Goal: Task Accomplishment & Management: Use online tool/utility

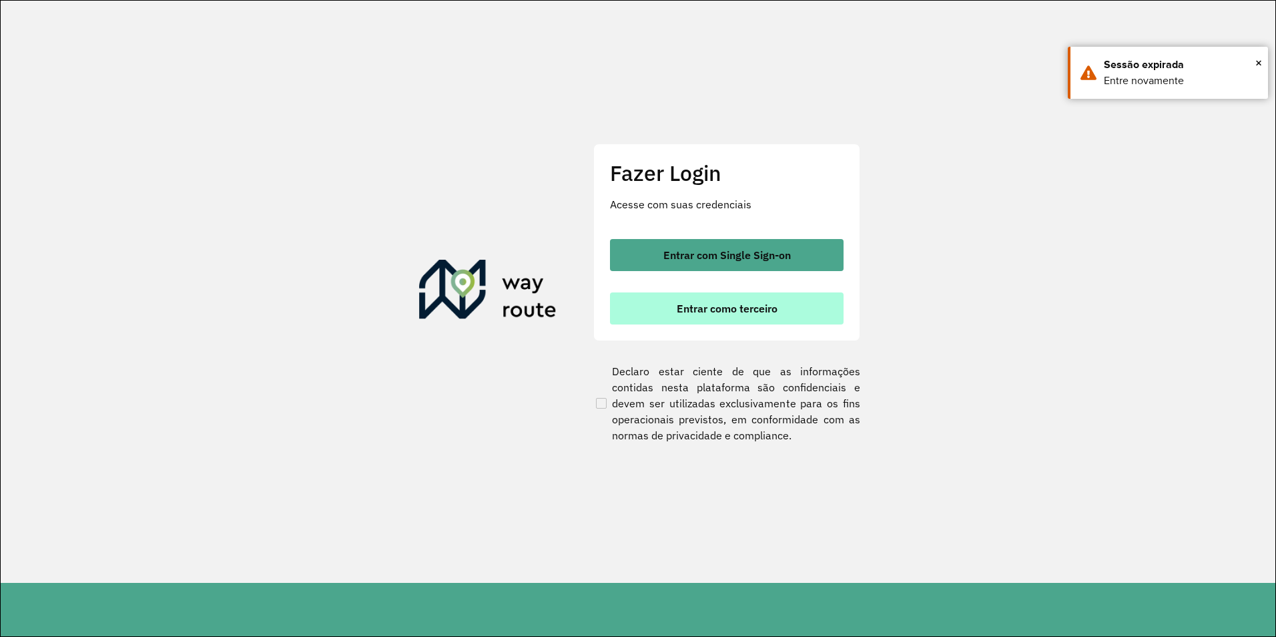
click at [757, 298] on button "Entrar como terceiro" at bounding box center [727, 308] width 234 height 32
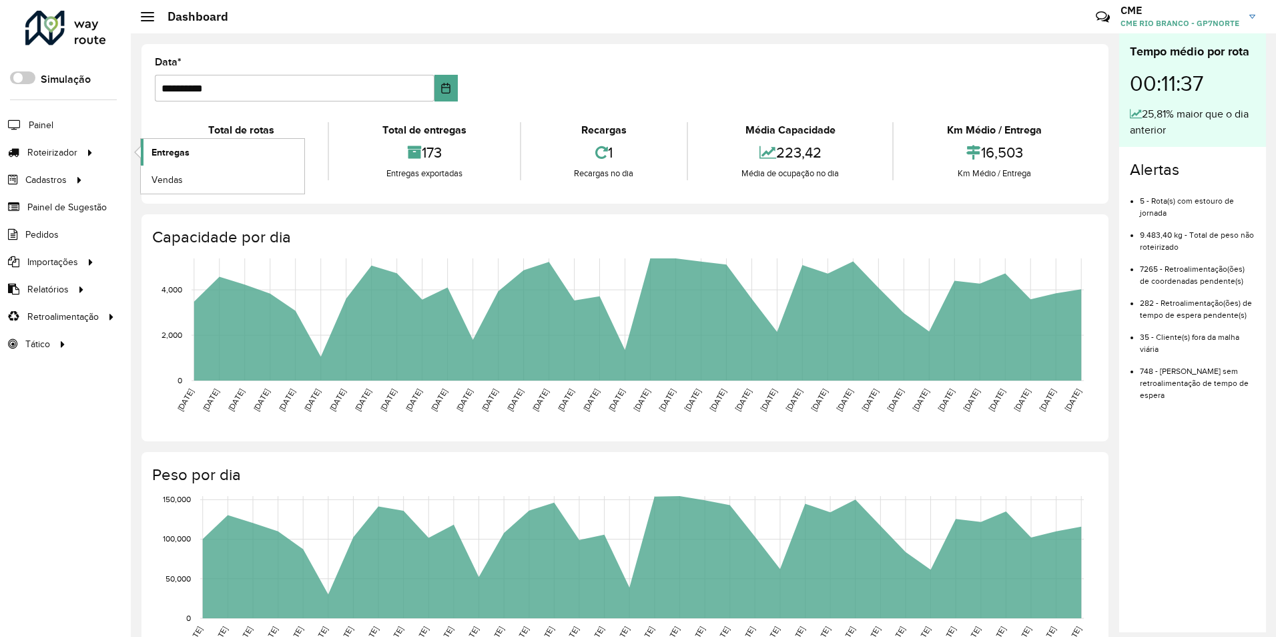
click at [202, 150] on link "Entregas" at bounding box center [222, 152] width 163 height 27
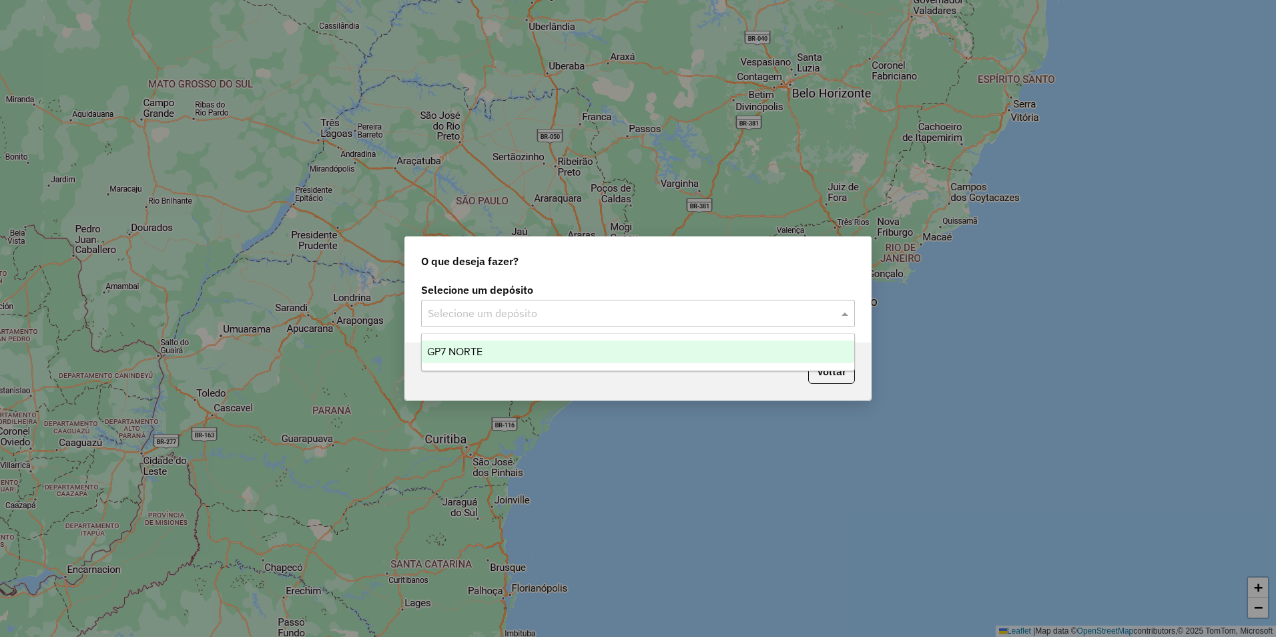
click at [504, 316] on input "text" at bounding box center [625, 314] width 394 height 16
click at [510, 348] on div "GP7 NORTE" at bounding box center [638, 351] width 432 height 23
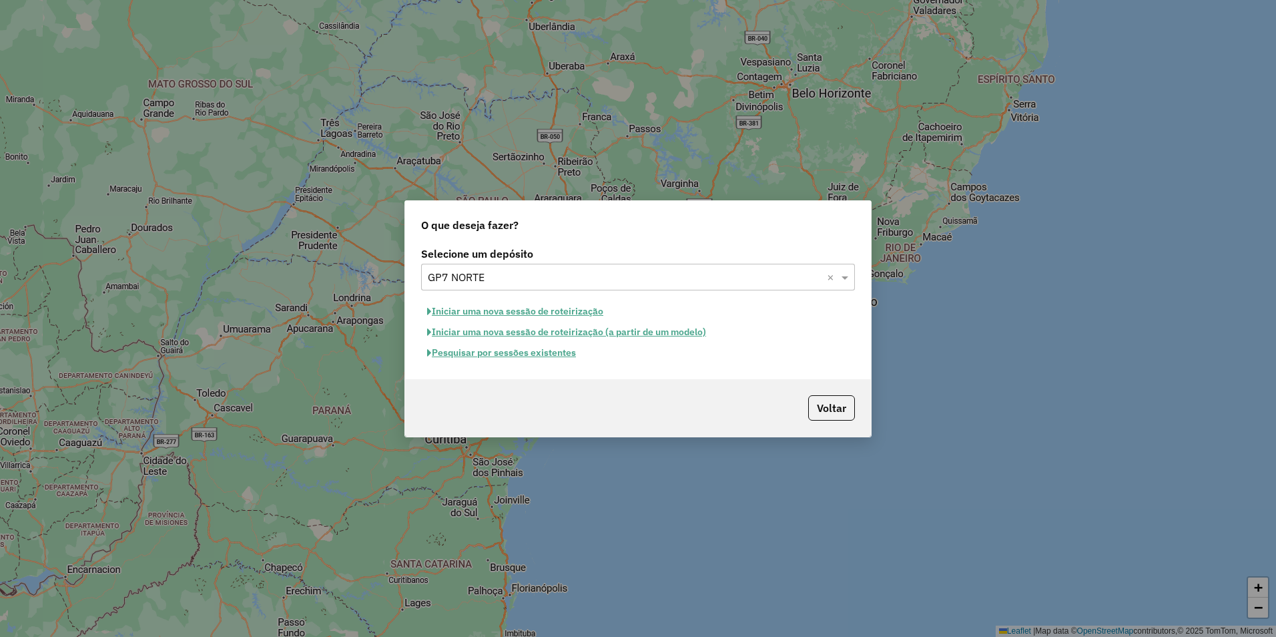
click at [552, 353] on button "Pesquisar por sessões existentes" at bounding box center [501, 352] width 161 height 21
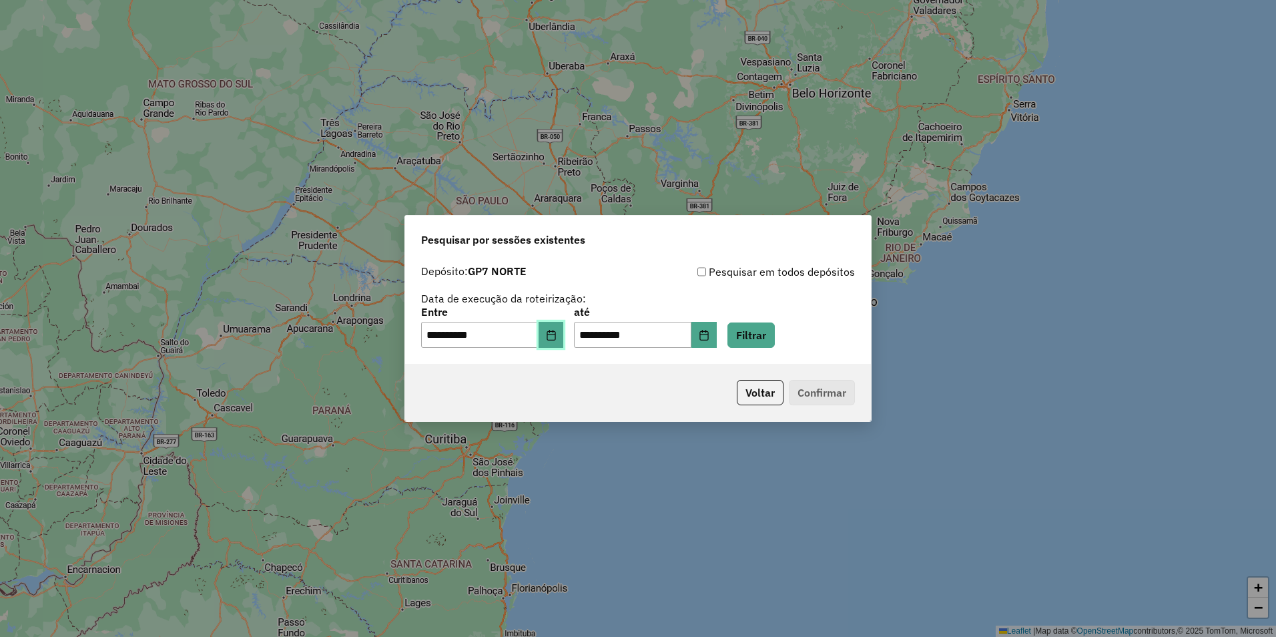
click at [556, 335] on icon "Choose Date" at bounding box center [551, 335] width 11 height 11
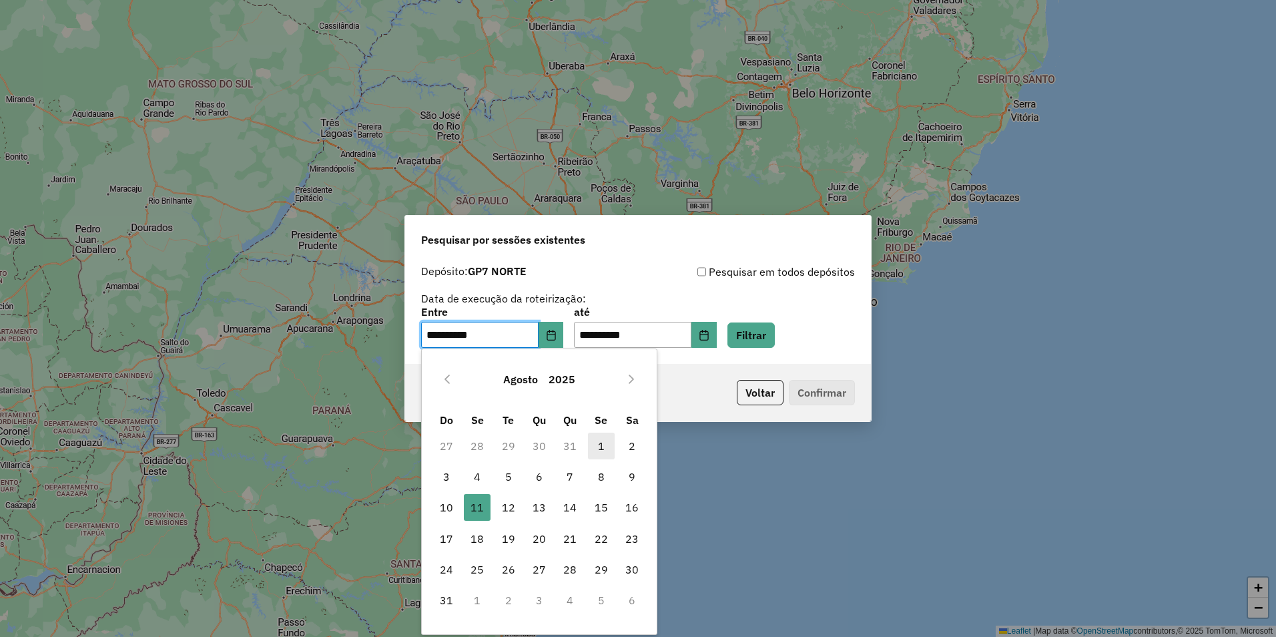
click at [605, 445] on span "1" at bounding box center [601, 445] width 27 height 27
type input "**********"
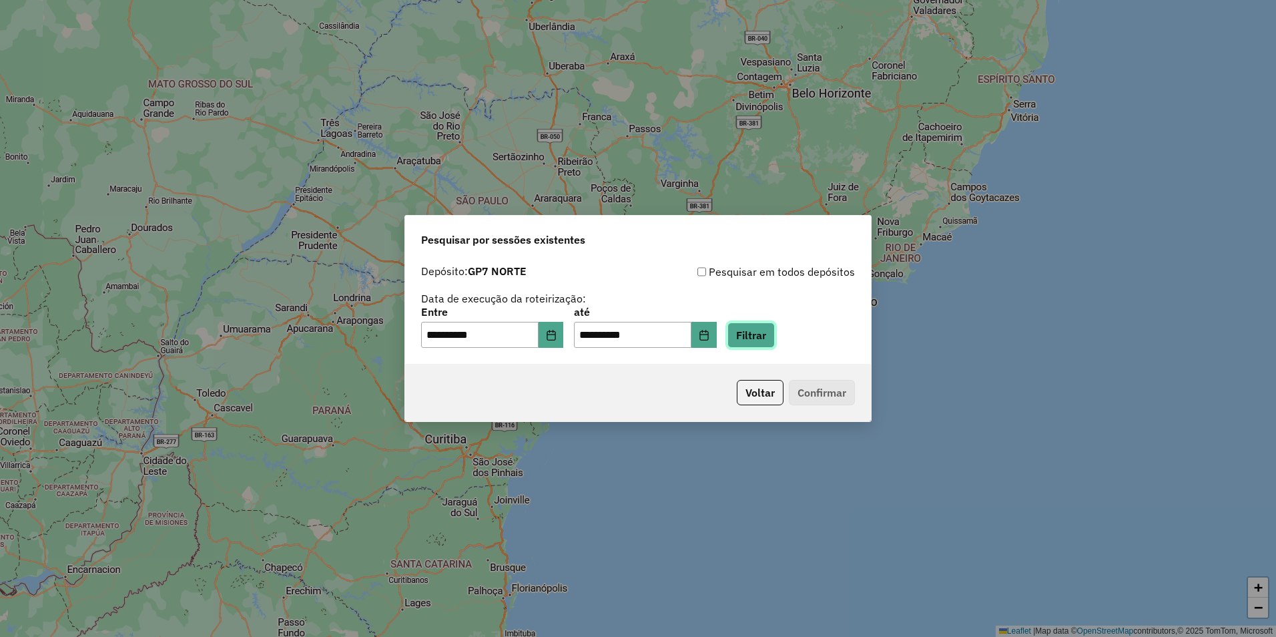
click at [775, 334] on button "Filtrar" at bounding box center [750, 334] width 47 height 25
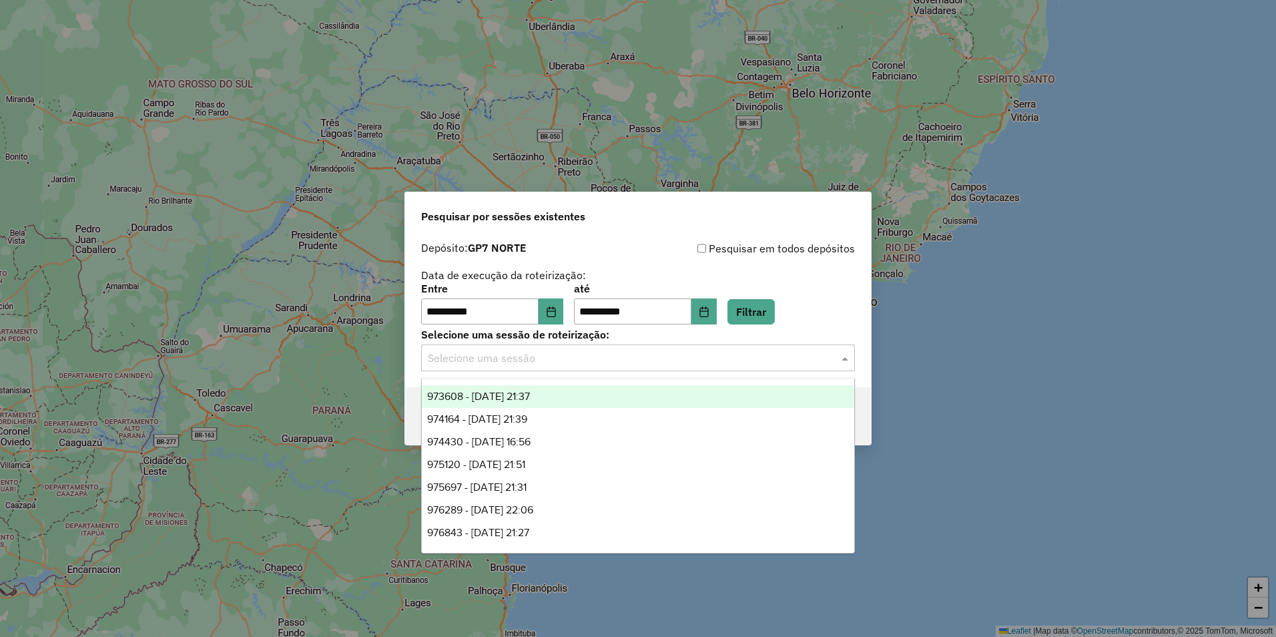
drag, startPoint x: 606, startPoint y: 358, endPoint x: 599, endPoint y: 380, distance: 23.2
click at [607, 358] on input "text" at bounding box center [625, 358] width 394 height 16
click at [592, 397] on div "973608 - 01/08/2025 21:37" at bounding box center [638, 396] width 432 height 23
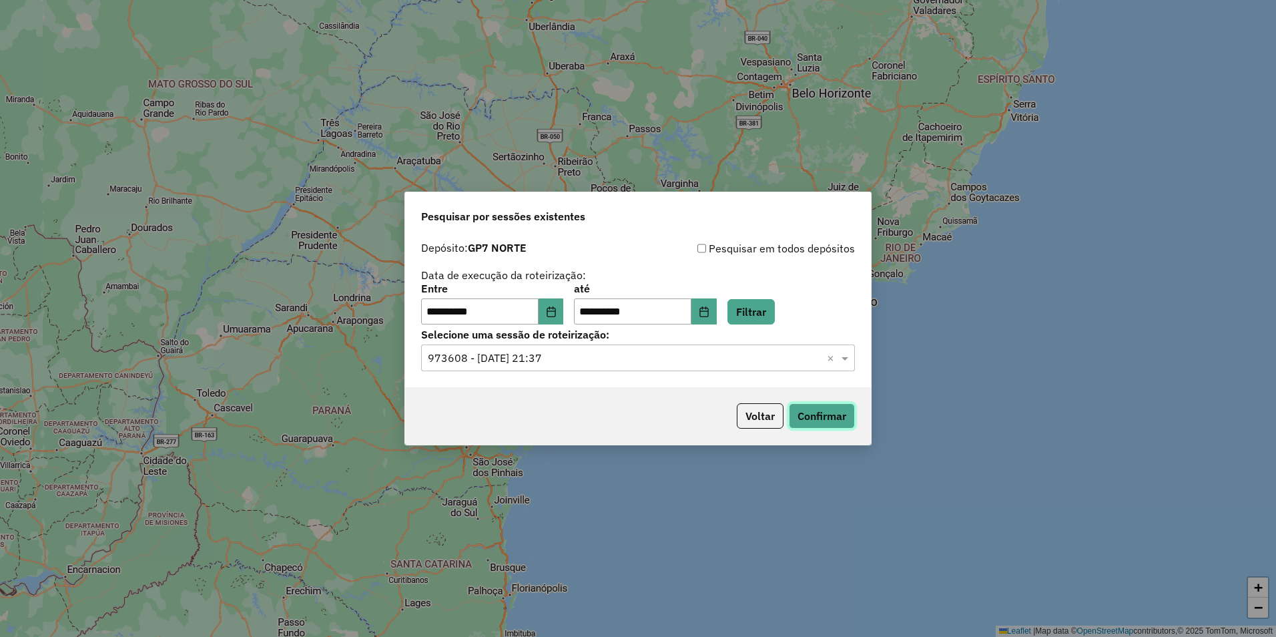
click at [830, 408] on button "Confirmar" at bounding box center [822, 415] width 66 height 25
click at [578, 355] on input "text" at bounding box center [625, 358] width 394 height 16
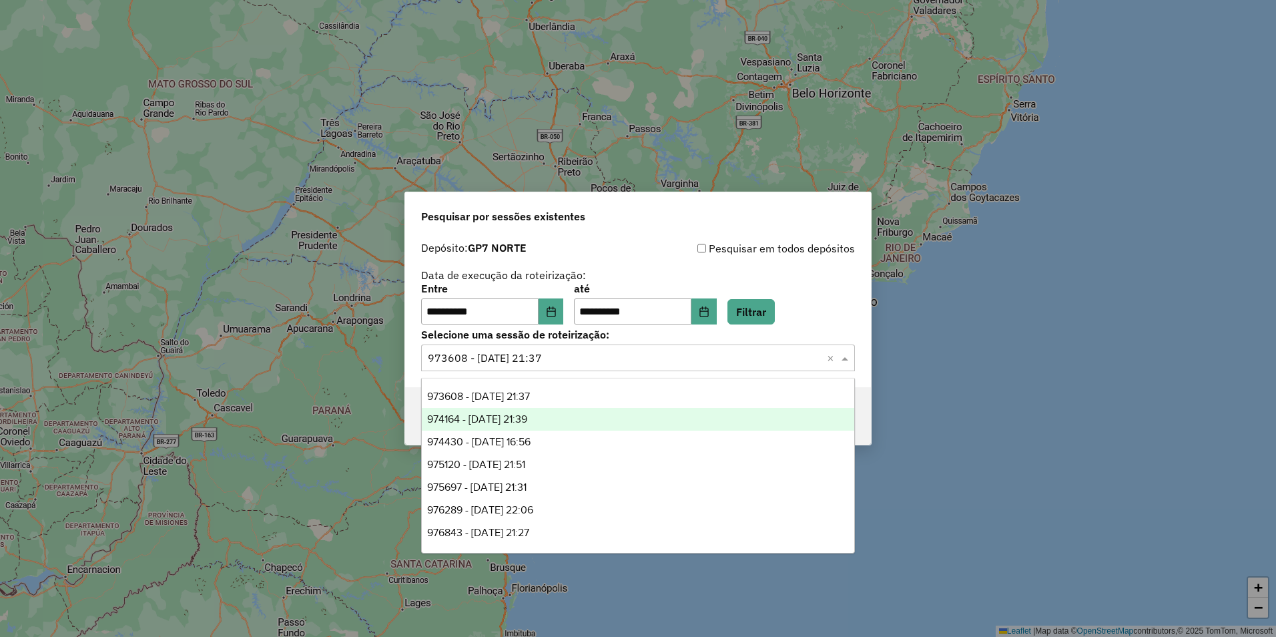
drag, startPoint x: 521, startPoint y: 417, endPoint x: 530, endPoint y: 417, distance: 8.7
click at [522, 417] on span "974164 - 02/08/2025 21:39" at bounding box center [477, 418] width 100 height 11
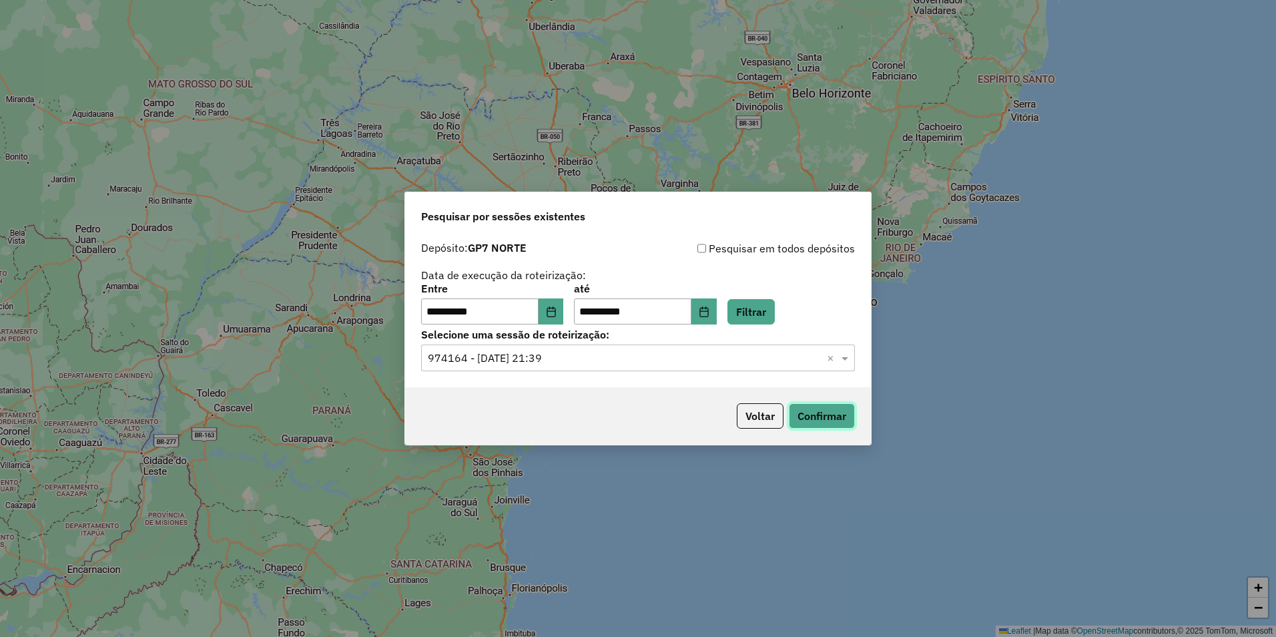
click at [832, 414] on button "Confirmar" at bounding box center [822, 415] width 66 height 25
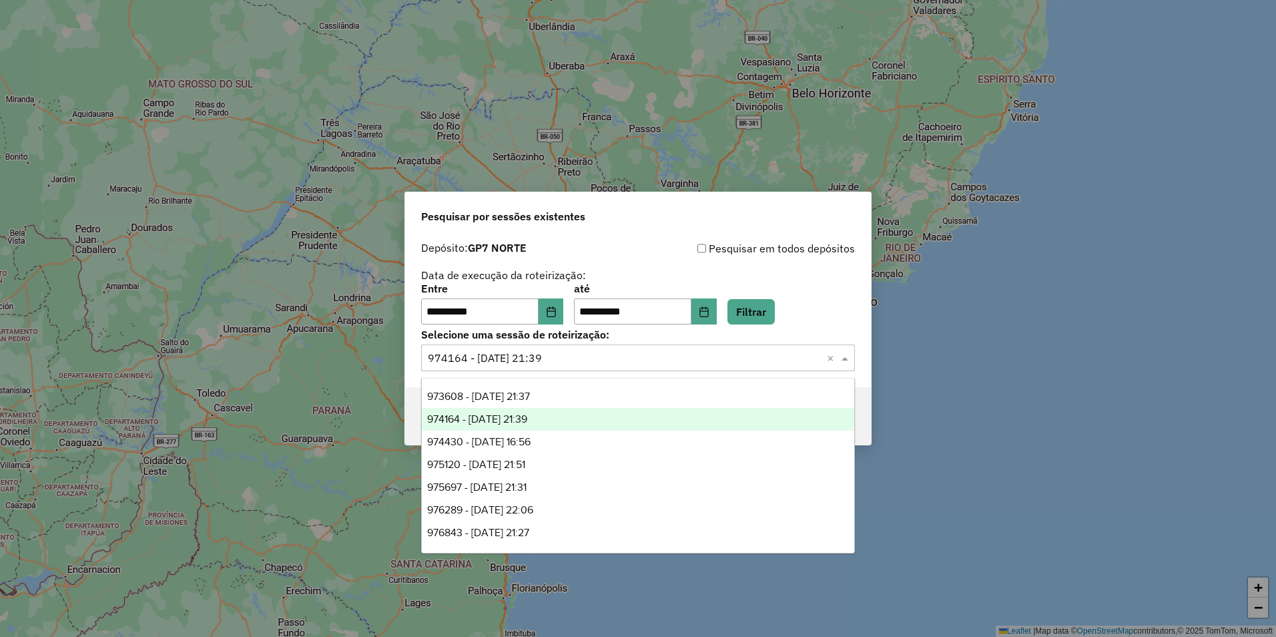
click at [600, 360] on input "text" at bounding box center [625, 358] width 394 height 16
click at [530, 436] on span "974430 - 04/08/2025 16:56" at bounding box center [478, 441] width 103 height 11
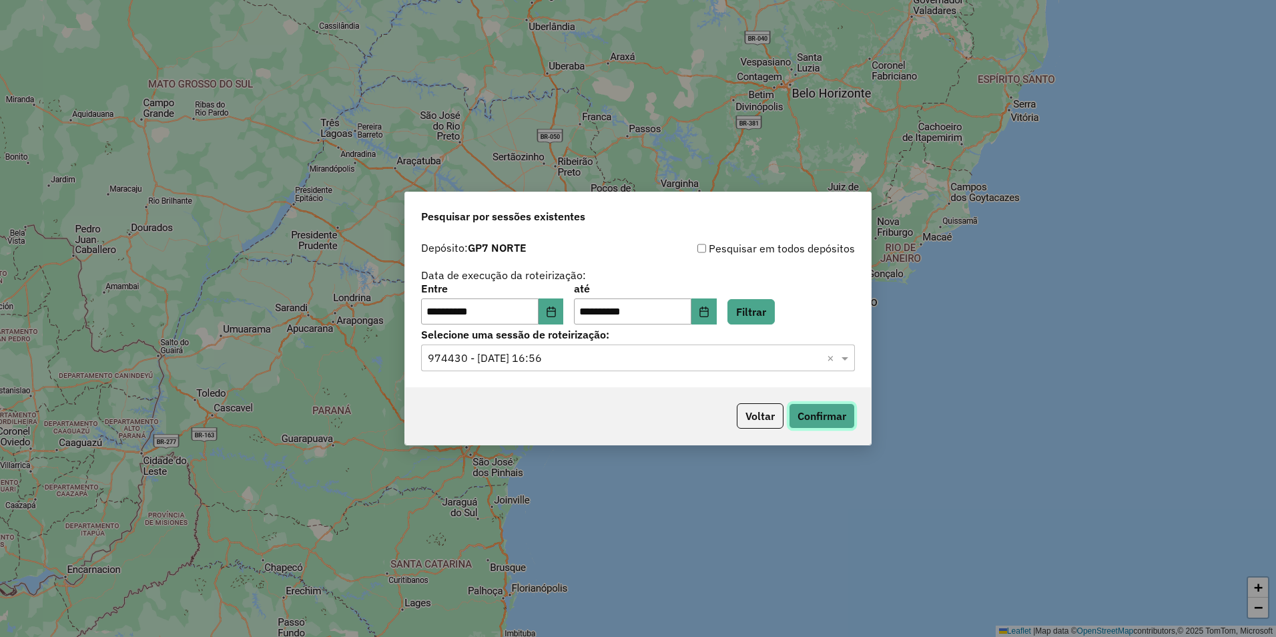
click at [819, 414] on button "Confirmar" at bounding box center [822, 415] width 66 height 25
drag, startPoint x: 534, startPoint y: 360, endPoint x: 527, endPoint y: 371, distance: 12.6
click at [533, 360] on input "text" at bounding box center [625, 358] width 394 height 16
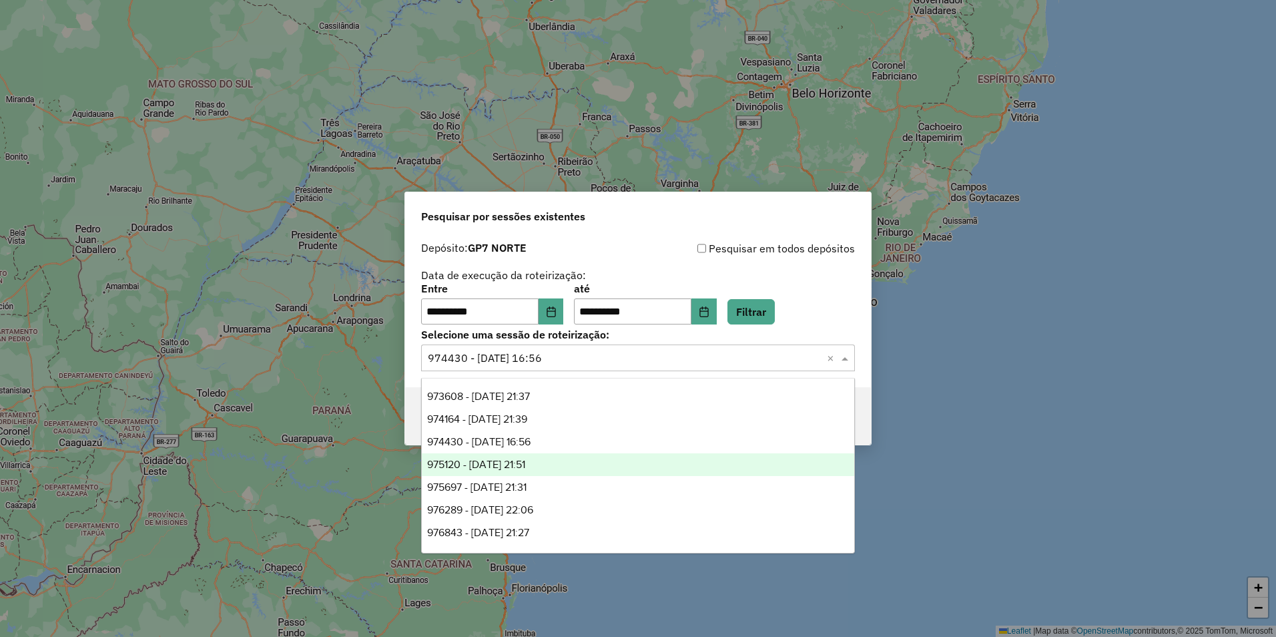
drag, startPoint x: 515, startPoint y: 462, endPoint x: 537, endPoint y: 460, distance: 22.1
click at [514, 462] on span "975120 - 05/08/2025 21:51" at bounding box center [476, 463] width 98 height 11
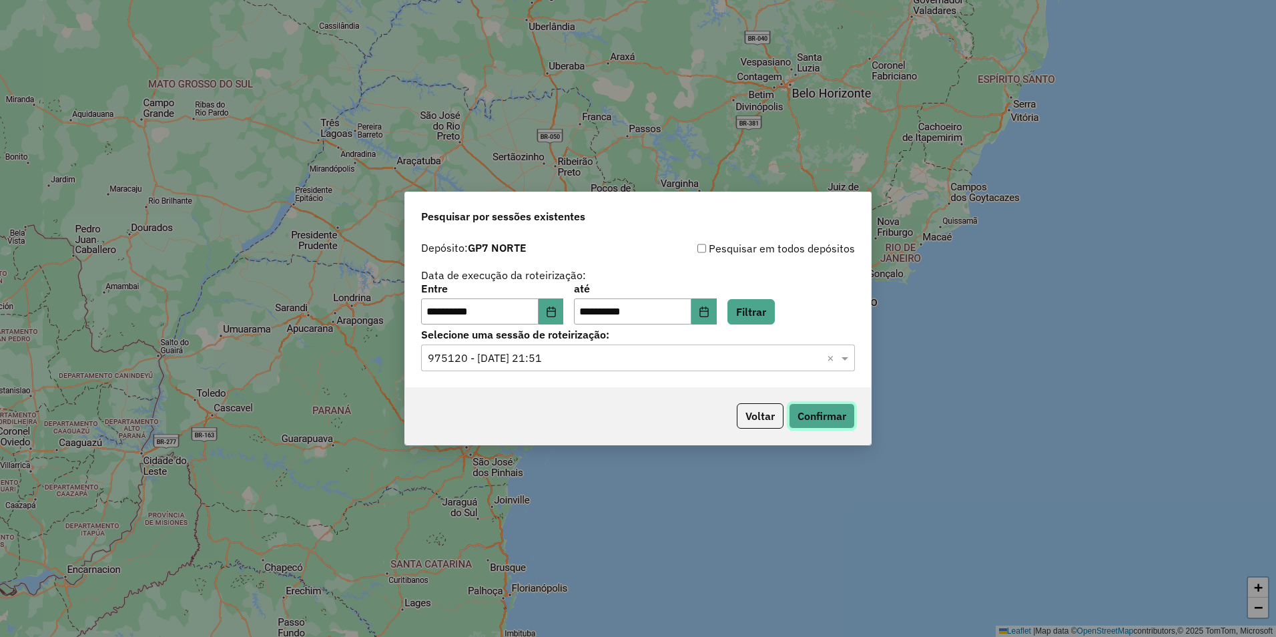
click at [825, 406] on button "Confirmar" at bounding box center [822, 415] width 66 height 25
click at [613, 360] on input "text" at bounding box center [625, 358] width 394 height 16
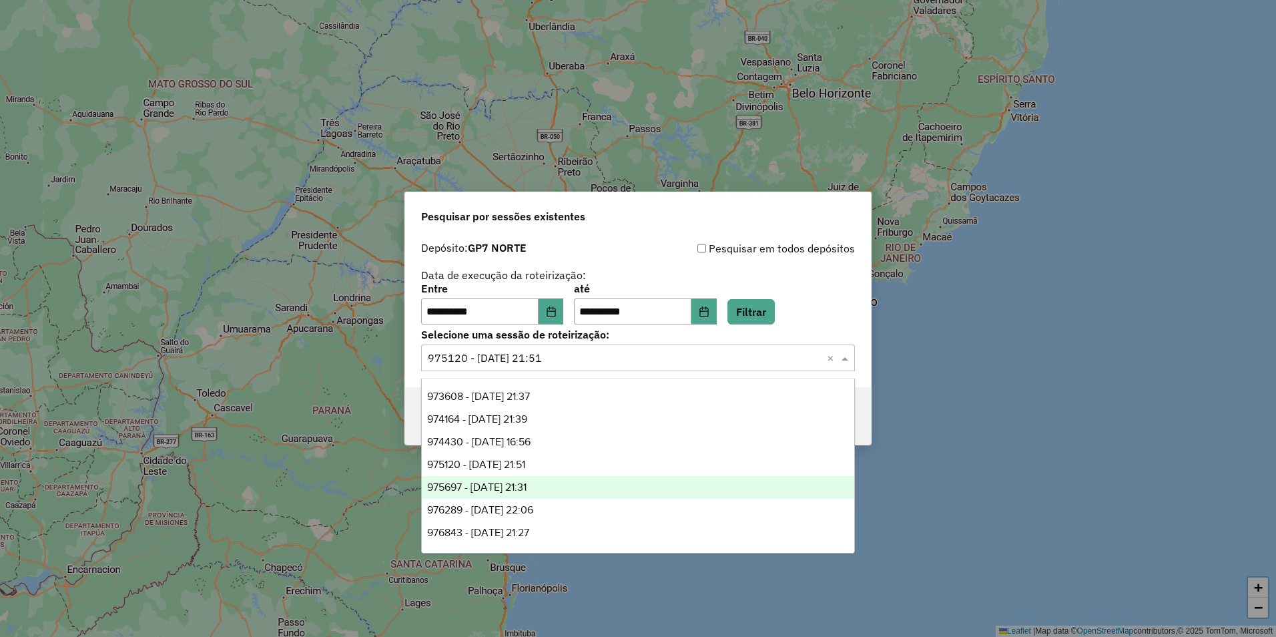
click at [564, 482] on div "975697 - 06/08/2025 21:31" at bounding box center [638, 487] width 432 height 23
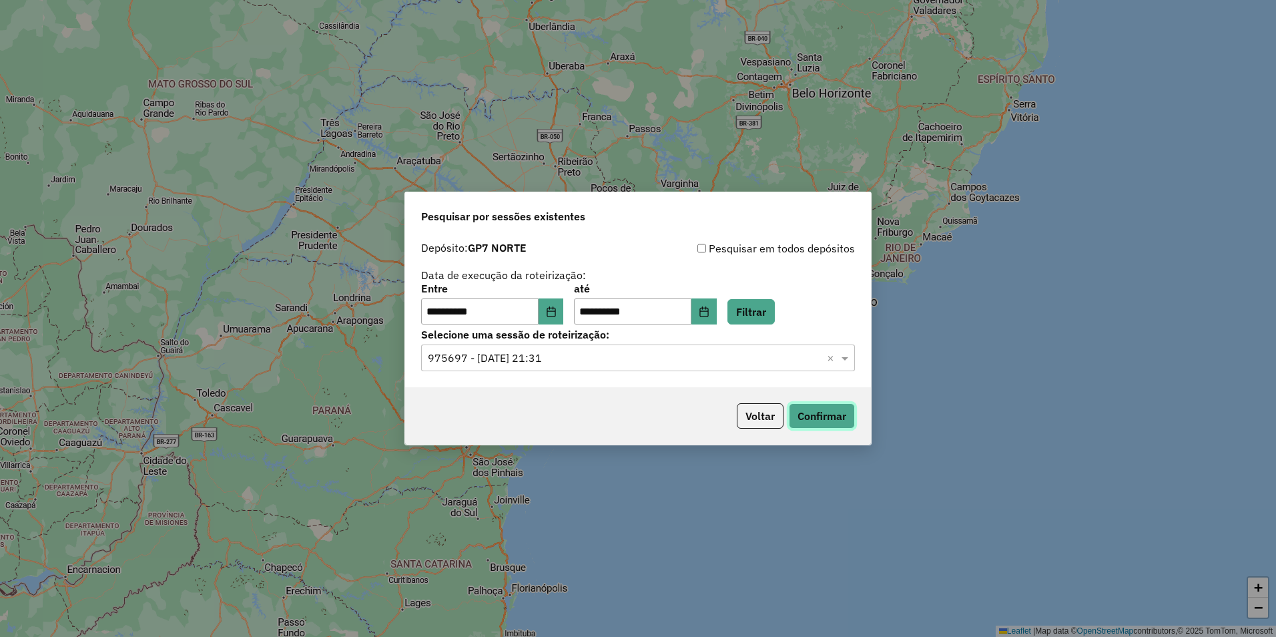
click at [828, 412] on button "Confirmar" at bounding box center [822, 415] width 66 height 25
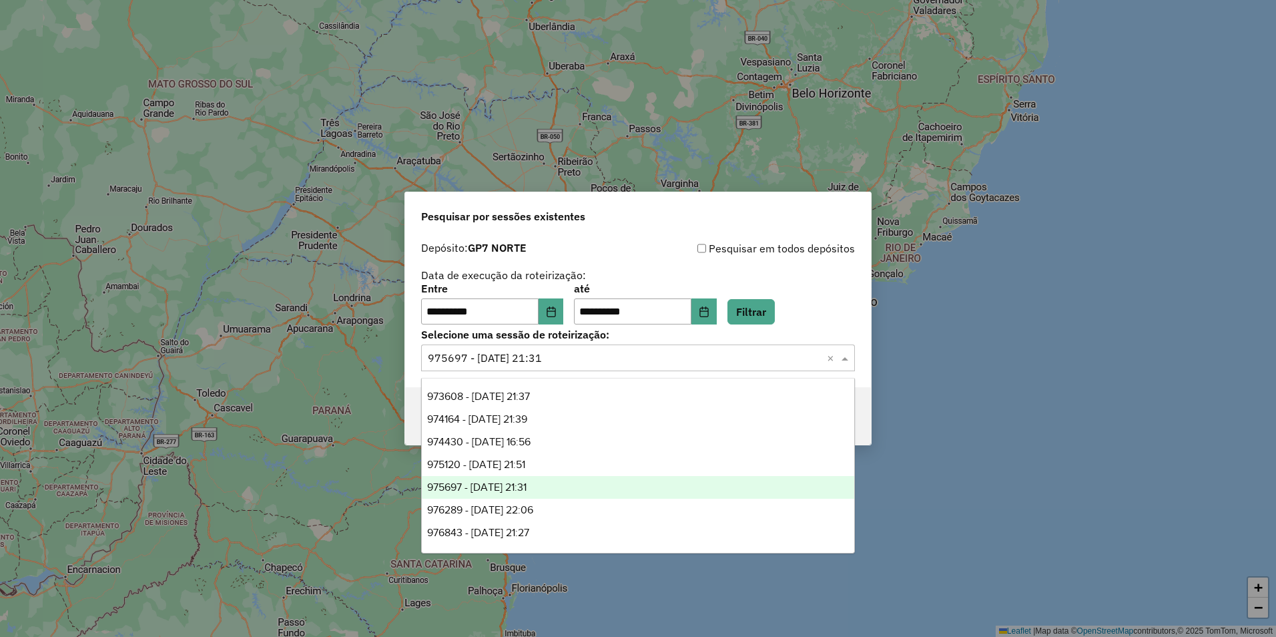
drag, startPoint x: 571, startPoint y: 355, endPoint x: 564, endPoint y: 360, distance: 8.1
click at [570, 355] on input "text" at bounding box center [625, 358] width 394 height 16
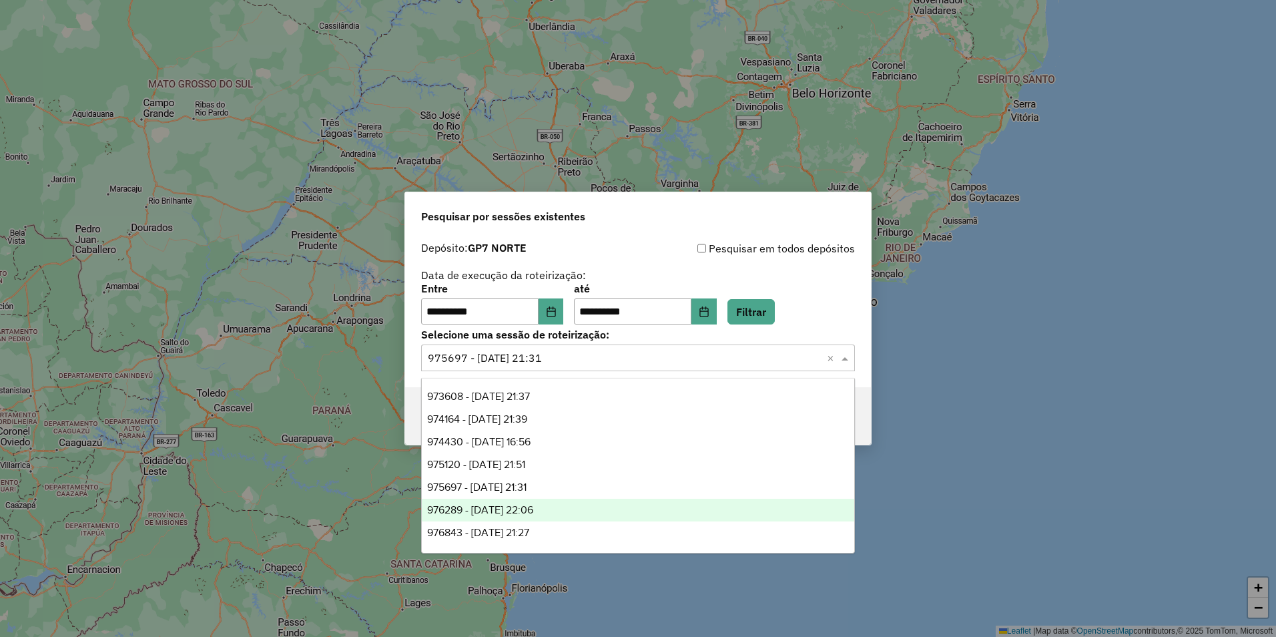
click at [527, 500] on div "976289 - 07/08/2025 22:06" at bounding box center [638, 509] width 432 height 23
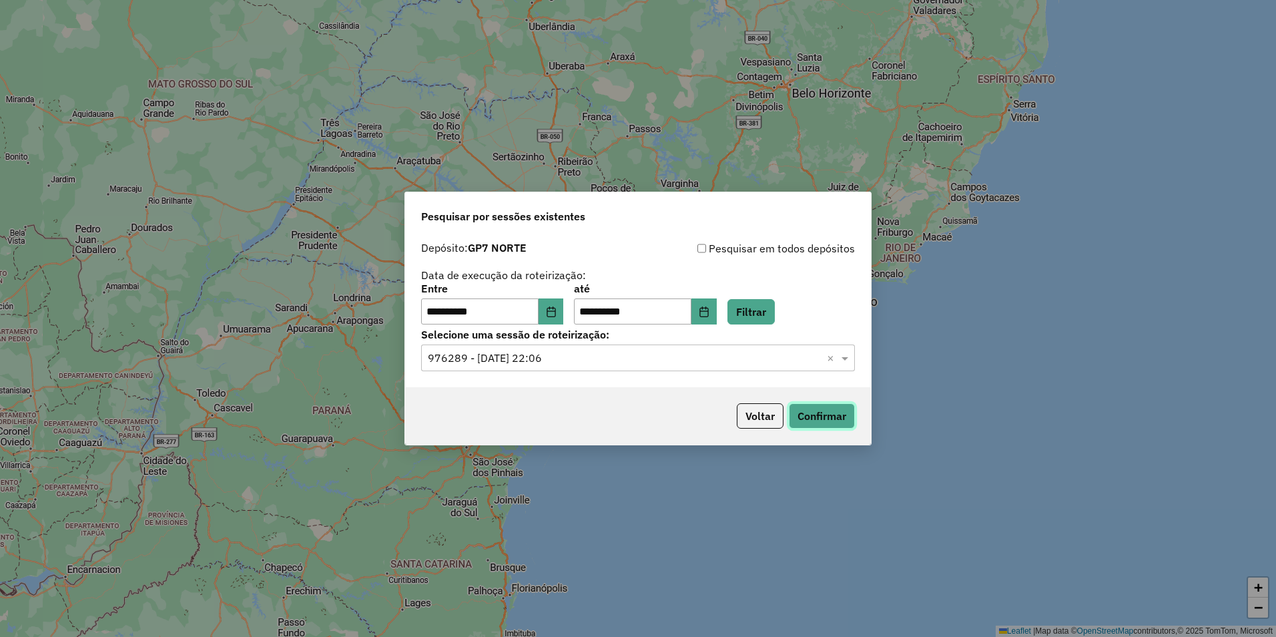
click at [815, 418] on button "Confirmar" at bounding box center [822, 415] width 66 height 25
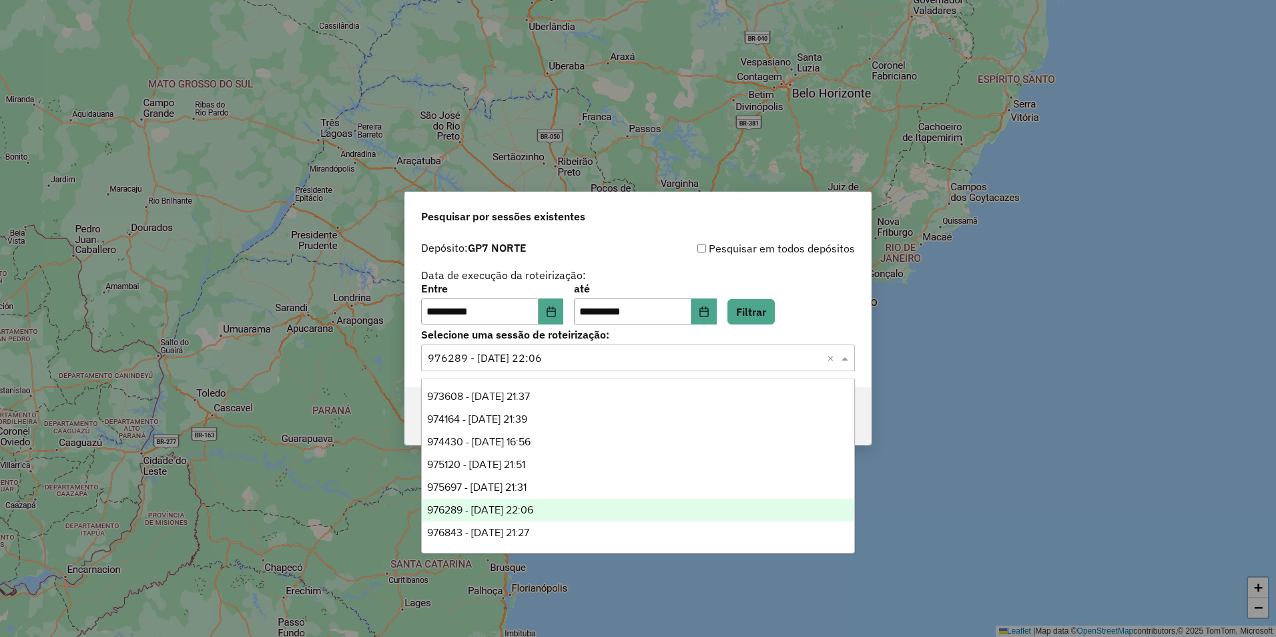
click at [589, 364] on input "text" at bounding box center [625, 358] width 394 height 16
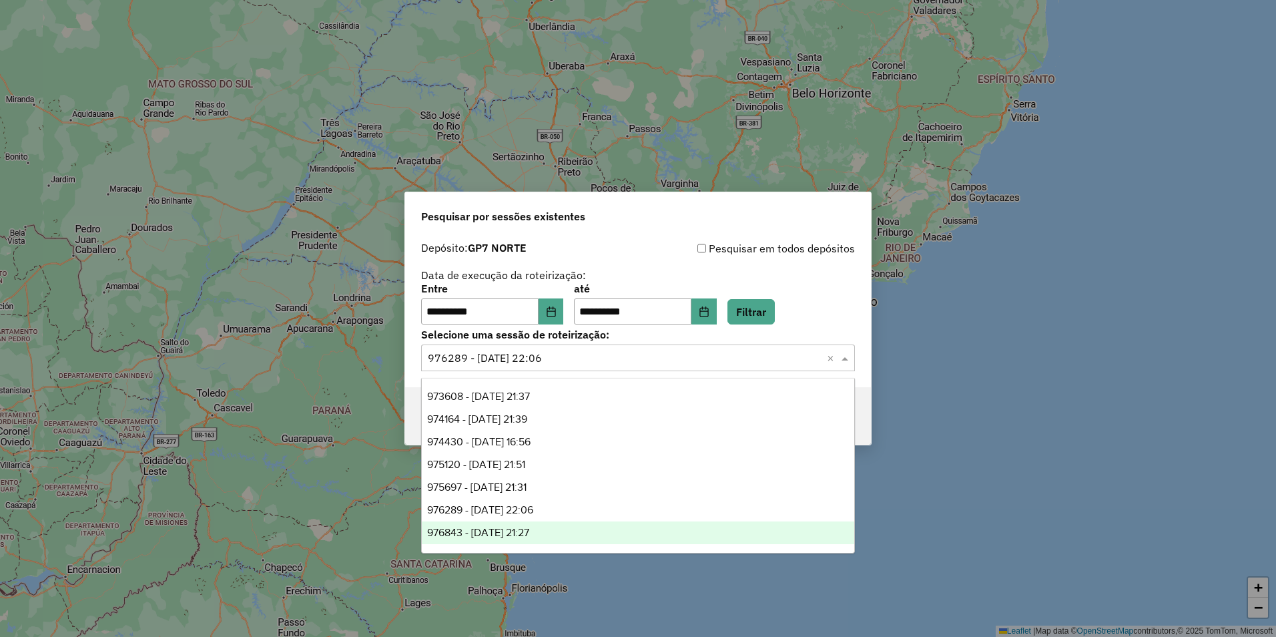
click at [552, 525] on div "976843 - 08/08/2025 21:27" at bounding box center [638, 532] width 432 height 23
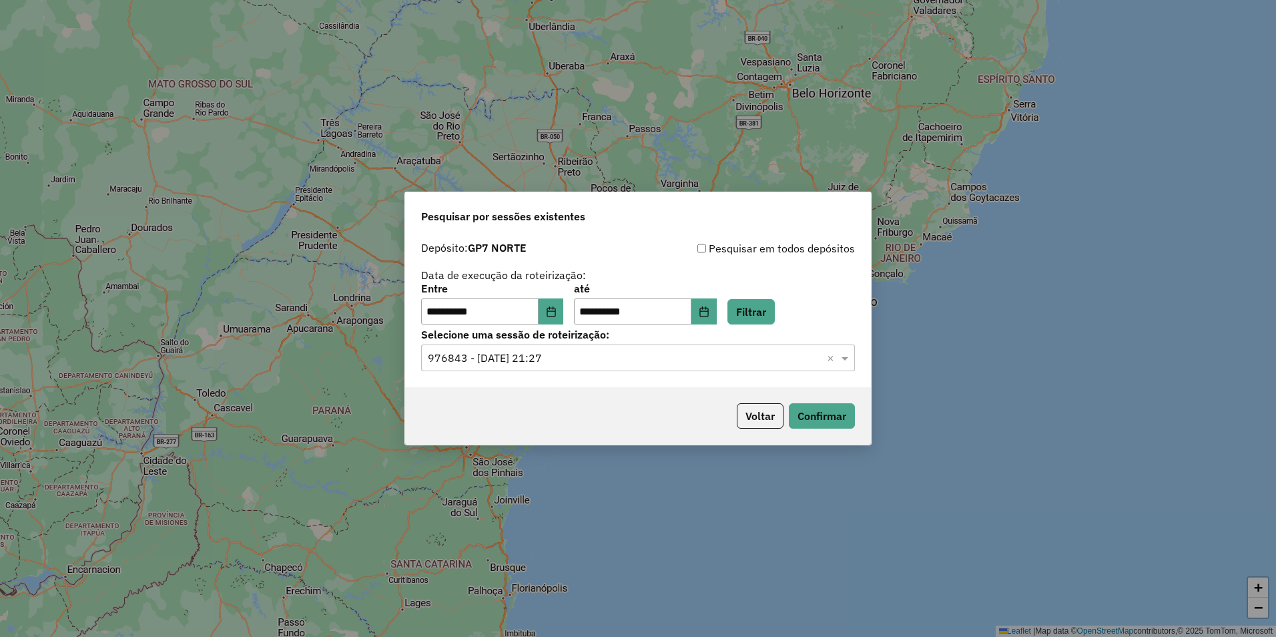
click at [830, 429] on div "Voltar Confirmar" at bounding box center [638, 415] width 466 height 57
click at [830, 420] on button "Confirmar" at bounding box center [822, 415] width 66 height 25
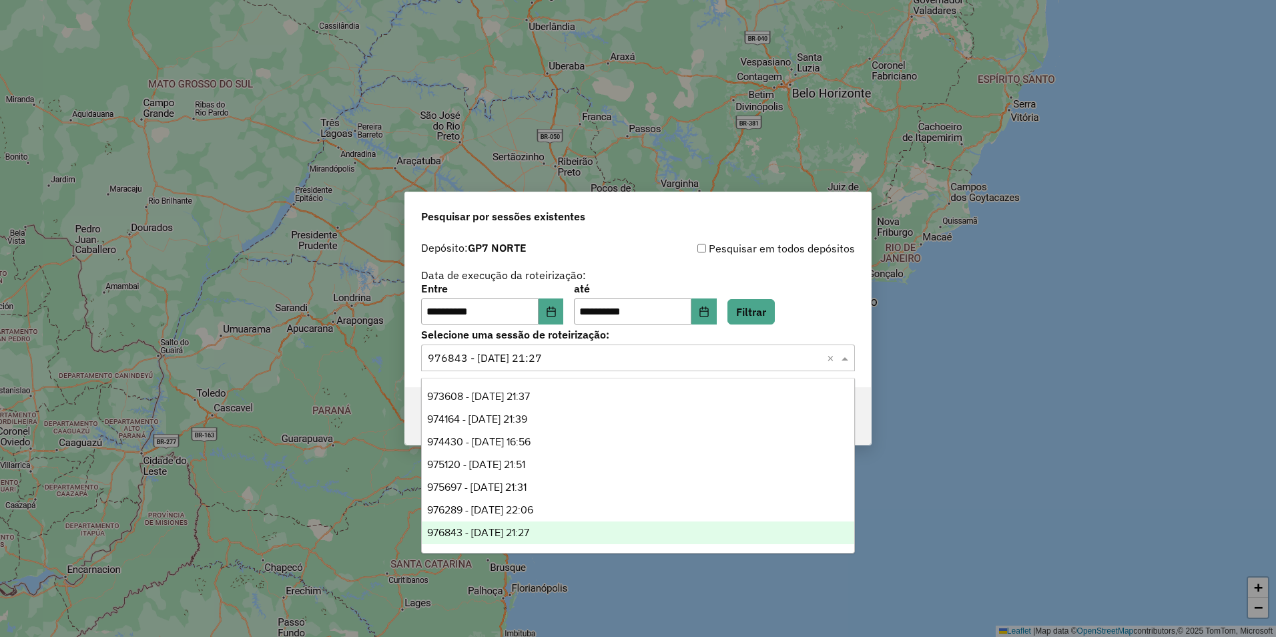
drag, startPoint x: 582, startPoint y: 356, endPoint x: 572, endPoint y: 432, distance: 77.5
click at [583, 356] on input "text" at bounding box center [625, 358] width 394 height 16
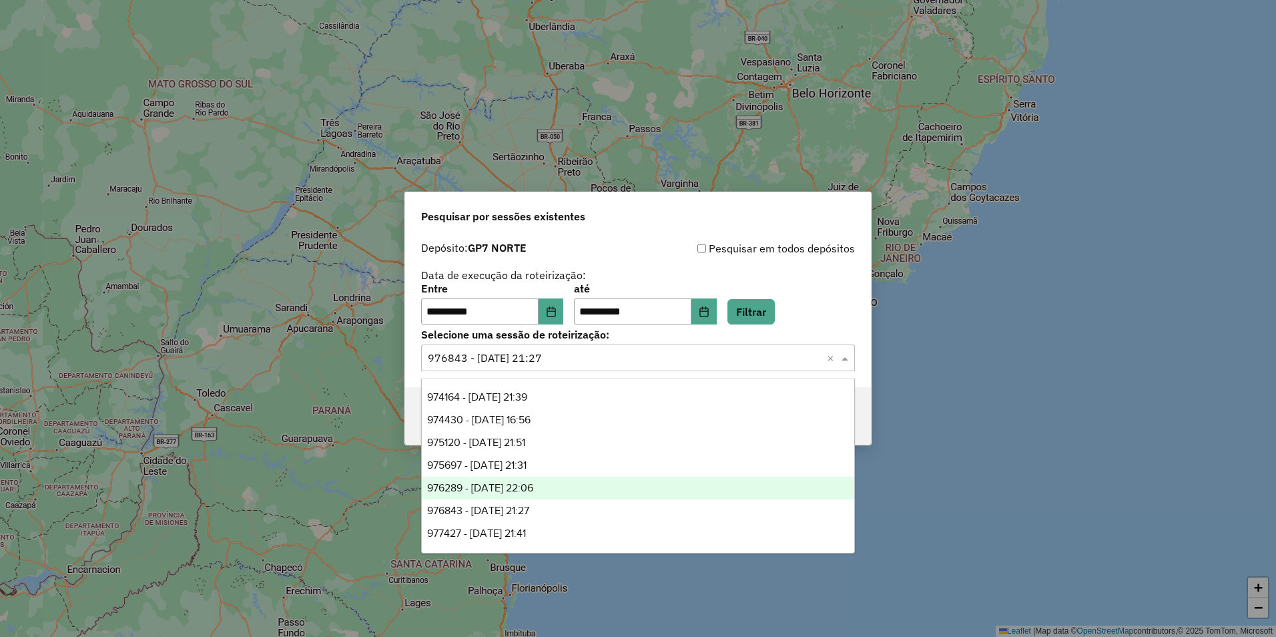
scroll to position [44, 0]
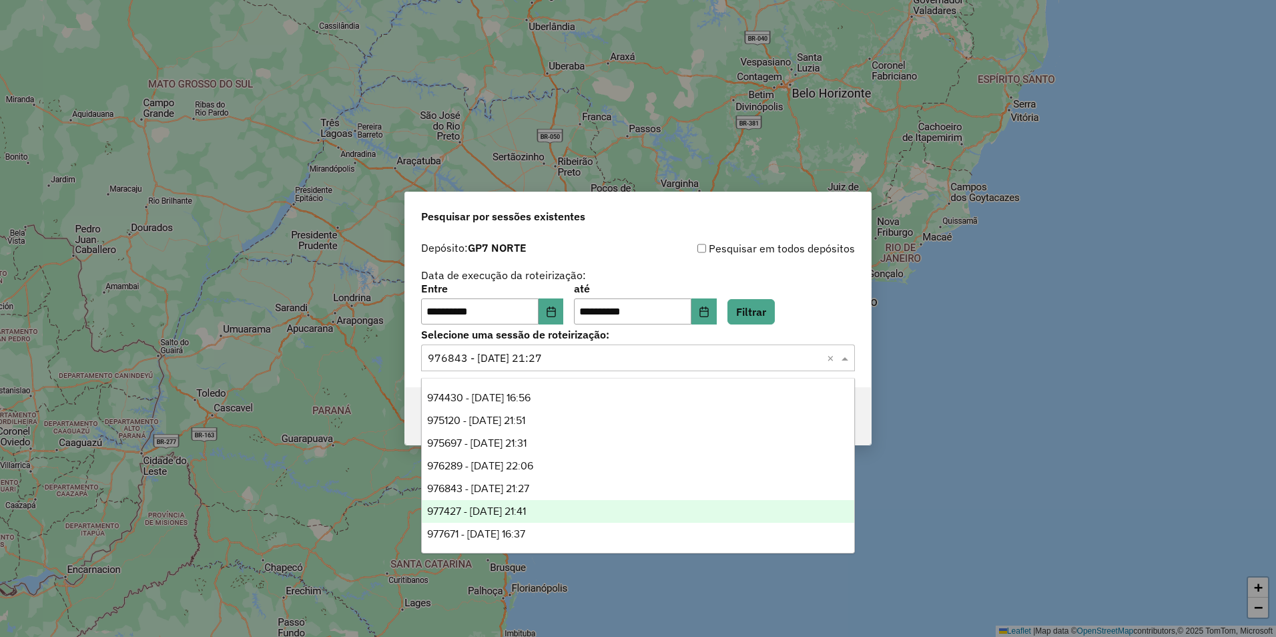
click at [568, 509] on div "977427 - 09/08/2025 21:41" at bounding box center [638, 511] width 432 height 23
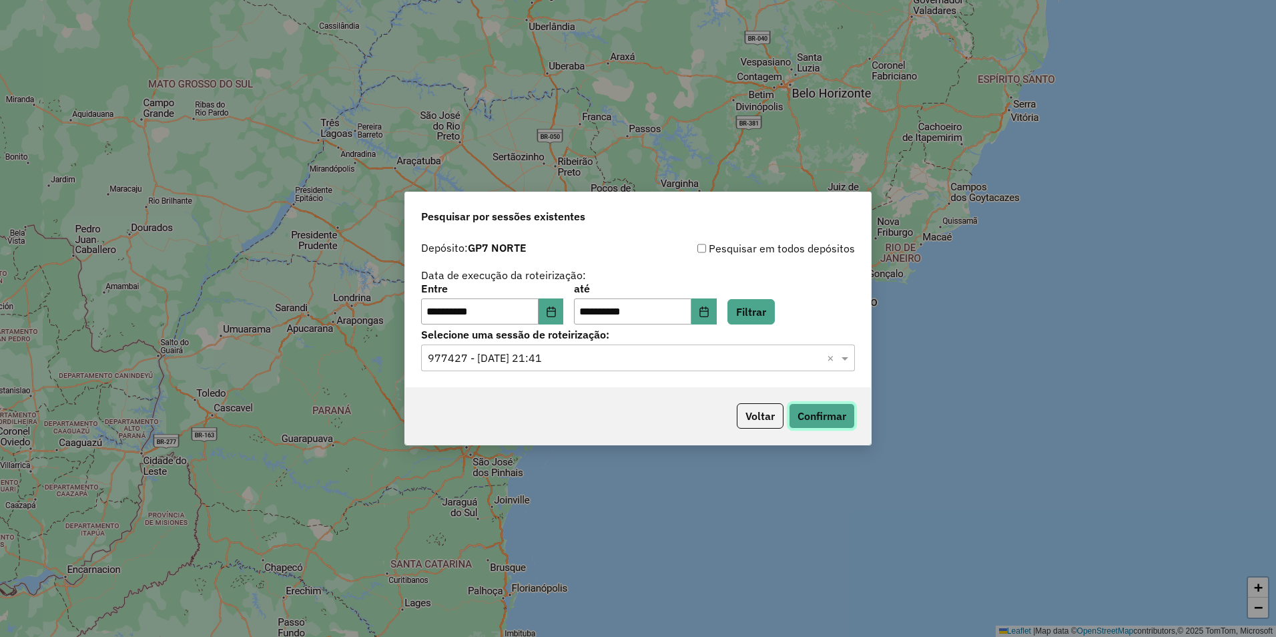
click at [823, 406] on button "Confirmar" at bounding box center [822, 415] width 66 height 25
click at [574, 356] on input "text" at bounding box center [625, 358] width 394 height 16
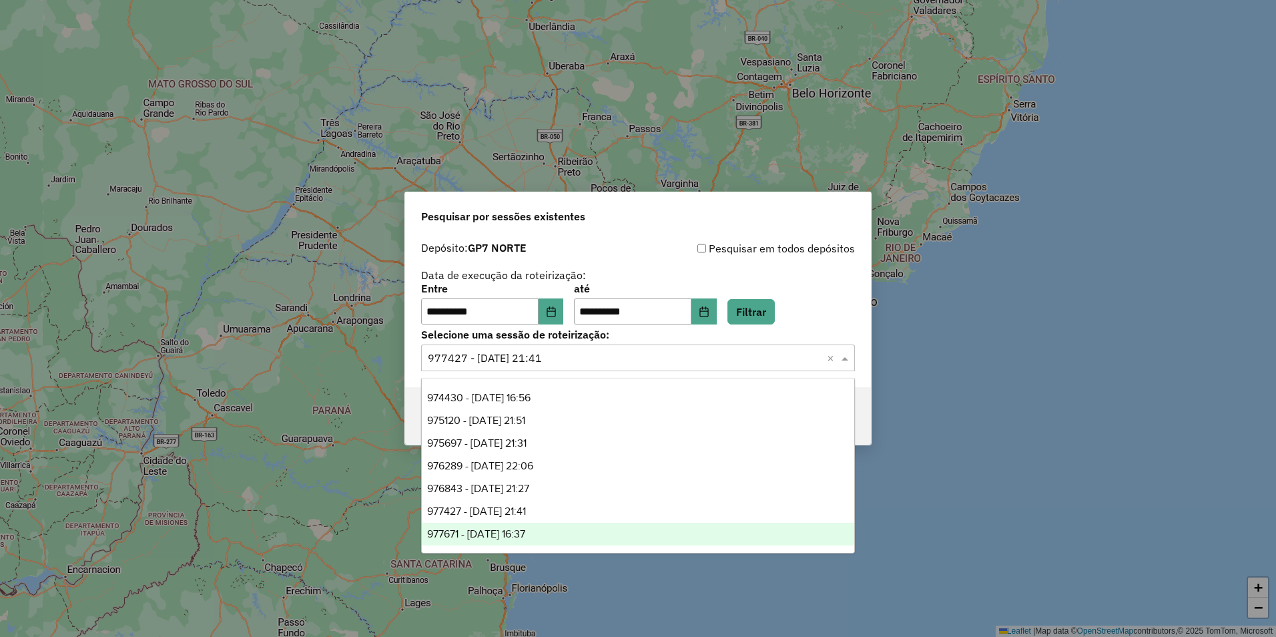
click at [566, 529] on div "977671 - 11/08/2025 16:37" at bounding box center [638, 533] width 432 height 23
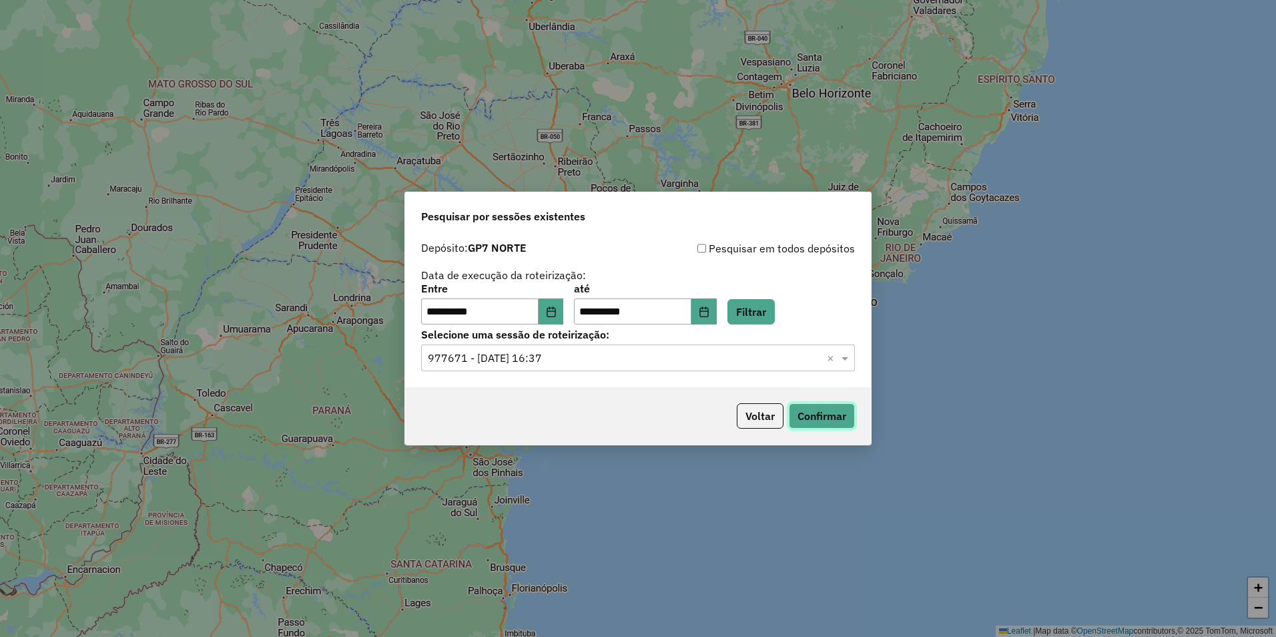
click at [820, 417] on button "Confirmar" at bounding box center [822, 415] width 66 height 25
